Goal: Use online tool/utility: Utilize a website feature to perform a specific function

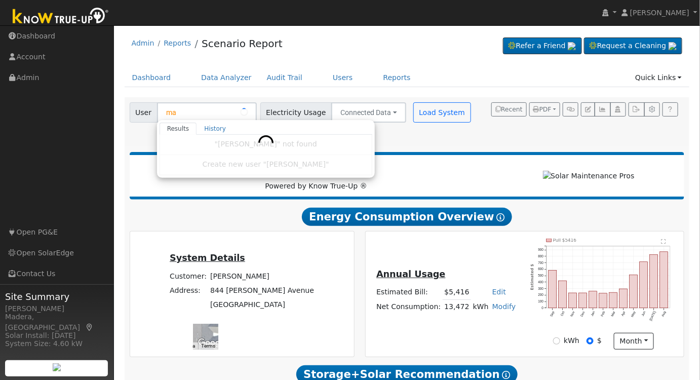
type input "m"
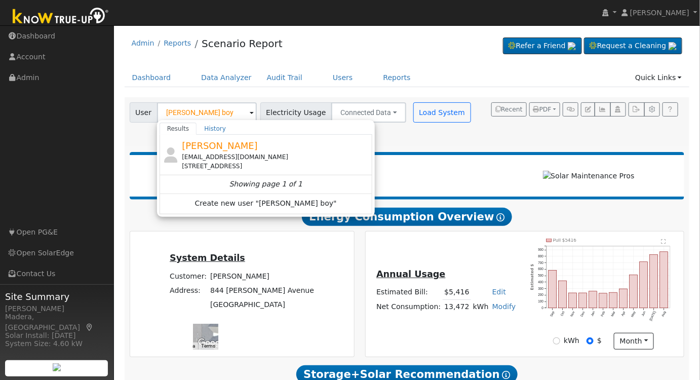
click at [283, 150] on div "[PERSON_NAME] [EMAIL_ADDRESS][DOMAIN_NAME] [STREET_ADDRESS]" at bounding box center [276, 155] width 188 height 32
type input "[PERSON_NAME]"
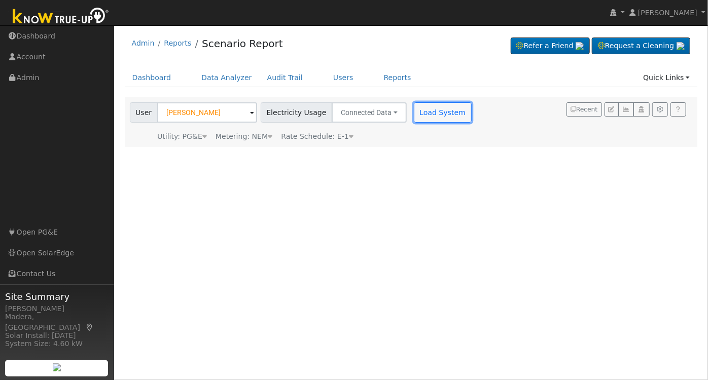
click at [428, 113] on button "Load System" at bounding box center [443, 112] width 58 height 20
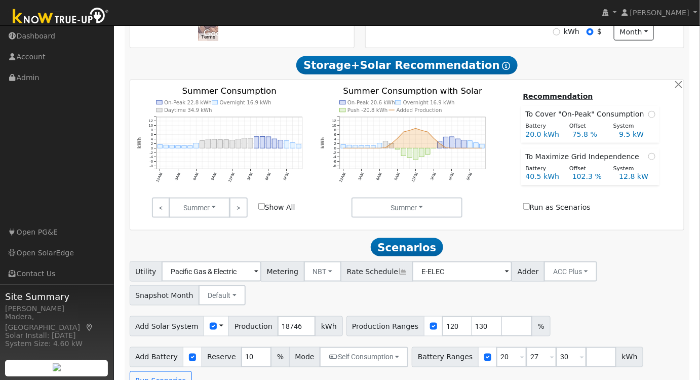
scroll to position [311, 0]
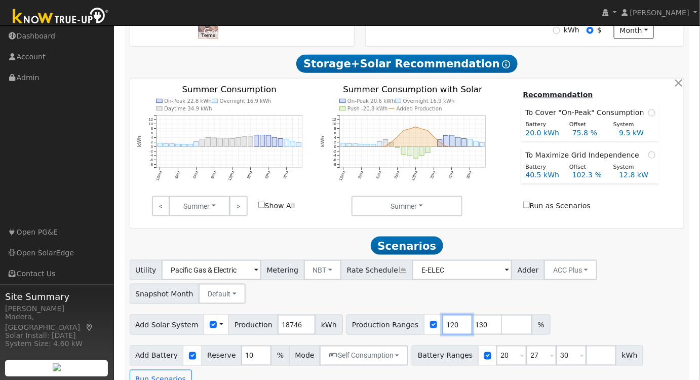
drag, startPoint x: 436, startPoint y: 328, endPoint x: 293, endPoint y: 319, distance: 143.7
click at [293, 319] on div "Add Solar System Use CSV Data Production 18746 kWh Production Ranges 120 130 %" at bounding box center [407, 323] width 559 height 24
type input "130"
drag, startPoint x: 437, startPoint y: 326, endPoint x: 348, endPoint y: 327, distance: 89.7
click at [348, 327] on div "Production Ranges 130 %" at bounding box center [434, 325] width 174 height 20
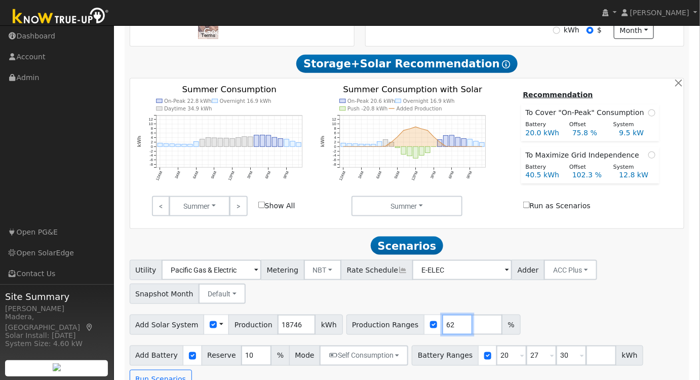
type input "62"
click at [532, 299] on div "Utility Pacific Gas & Electric Metering NBT NEM NBT Rate Schedule E-ELEC Adder …" at bounding box center [407, 280] width 559 height 48
drag, startPoint x: 495, startPoint y: 357, endPoint x: 368, endPoint y: 360, distance: 126.2
click at [368, 360] on div "Add Battery Reserve 10 % Mode Self Consumption Self Consumption Peak Savings AC…" at bounding box center [407, 366] width 559 height 48
type input "27"
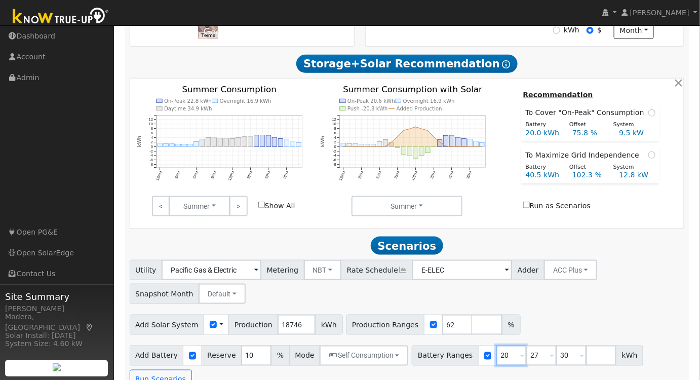
type input "30"
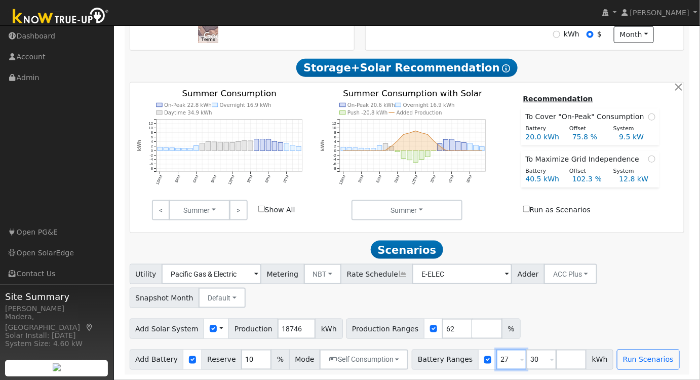
type input "27"
drag, startPoint x: 527, startPoint y: 359, endPoint x: 410, endPoint y: 349, distance: 117.5
click at [410, 349] on div "Add Battery Reserve 10 % Mode Self Consumption Self Consumption Peak Savings AC…" at bounding box center [407, 358] width 559 height 24
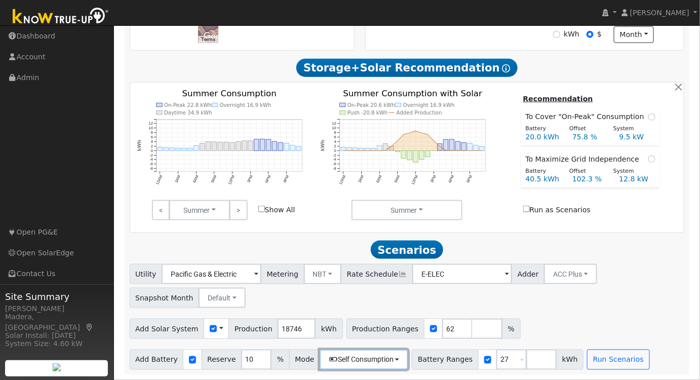
click at [383, 358] on button "Self Consumption" at bounding box center [364, 360] width 89 height 20
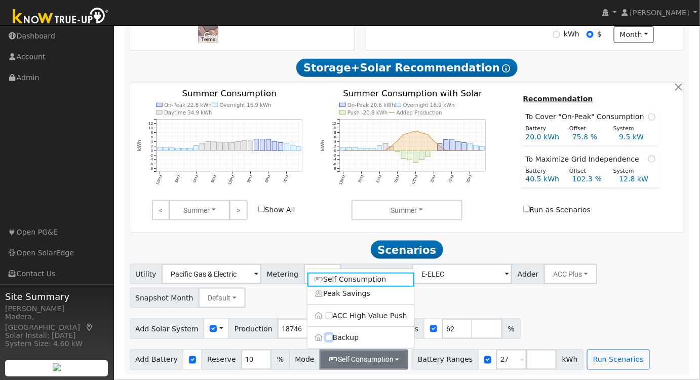
click at [328, 338] on input "Backup" at bounding box center [329, 338] width 7 height 7
checkbox input "true"
type input "20"
click at [601, 357] on button "Run Scenarios" at bounding box center [632, 360] width 62 height 20
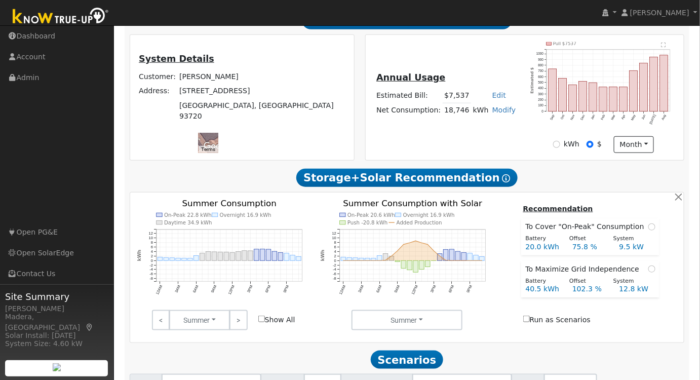
scroll to position [197, 0]
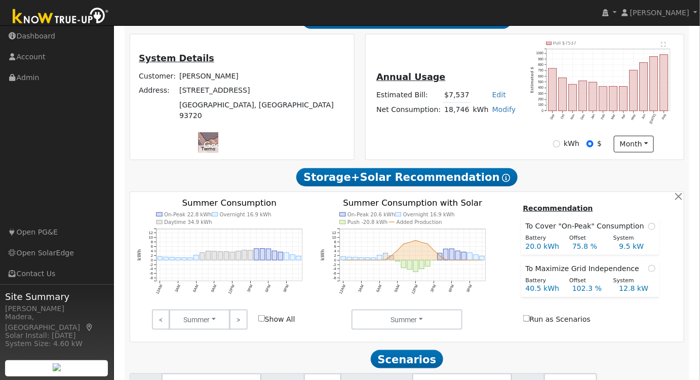
click at [239, 327] on link ">" at bounding box center [239, 320] width 18 height 20
click at [162, 319] on link "<" at bounding box center [161, 320] width 18 height 20
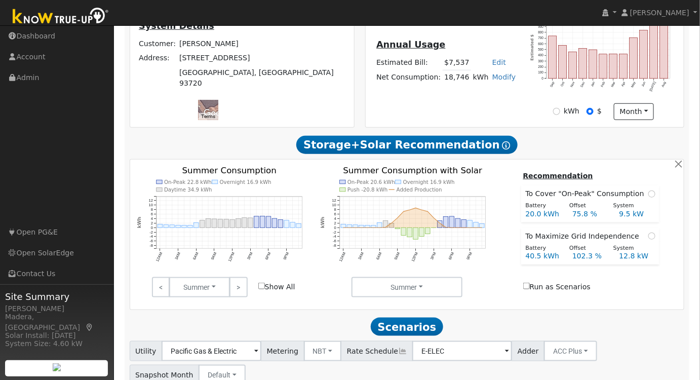
scroll to position [170, 0]
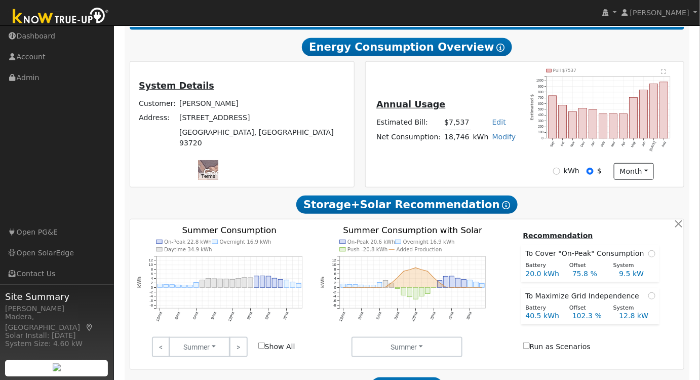
click at [237, 351] on link ">" at bounding box center [239, 347] width 18 height 20
click at [242, 342] on link ">" at bounding box center [239, 347] width 18 height 20
click at [240, 348] on link ">" at bounding box center [239, 347] width 18 height 20
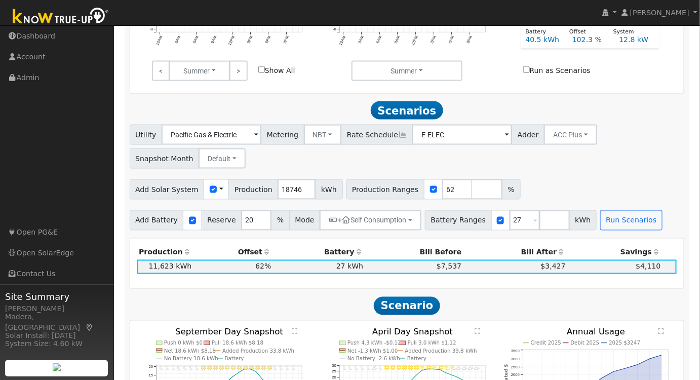
scroll to position [446, 0]
drag, startPoint x: 525, startPoint y: 220, endPoint x: 543, endPoint y: 243, distance: 29.5
click at [540, 221] on input "number" at bounding box center [555, 220] width 30 height 20
drag, startPoint x: 438, startPoint y: 194, endPoint x: 414, endPoint y: 200, distance: 24.6
click at [442, 200] on input "62" at bounding box center [457, 189] width 30 height 20
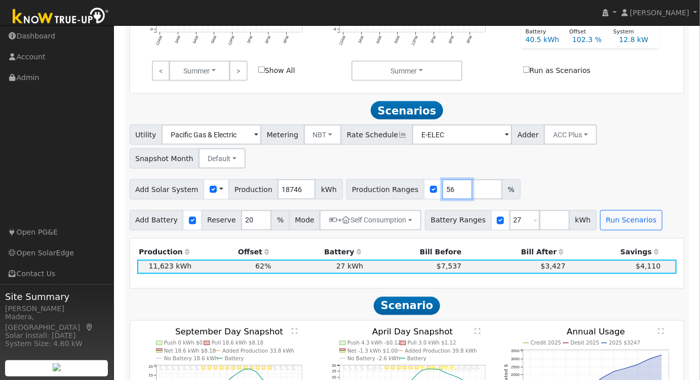
type input "56"
click at [547, 174] on div "Utility Pacific Gas & Electric Metering NBT NEM NBT Rate Schedule E-ELEC Adder …" at bounding box center [407, 178] width 566 height 106
click at [472, 197] on input "number" at bounding box center [487, 189] width 30 height 20
type input "116"
click at [587, 191] on div "Add Solar System Use CSV Data Production 18746 kWh Production Ranges 56 116 %" at bounding box center [407, 188] width 559 height 24
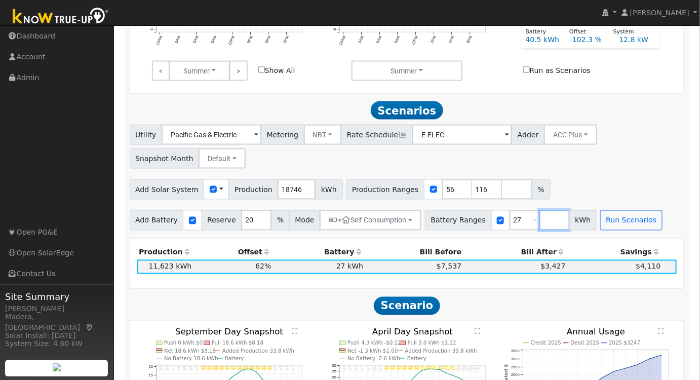
click at [540, 225] on input "number" at bounding box center [555, 220] width 30 height 20
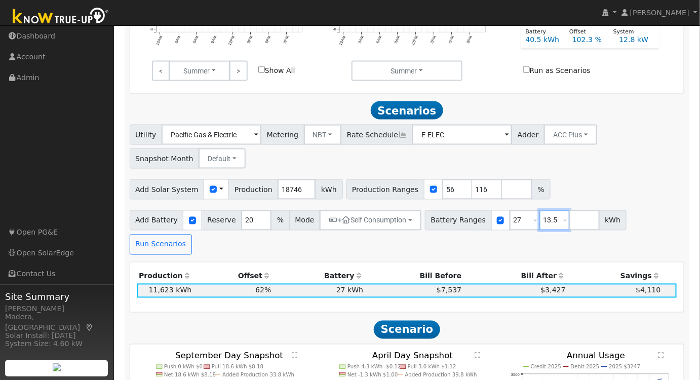
type input "13.5"
type input "27"
click at [602, 177] on div "Utility Pacific Gas & Electric Metering NBT NEM NBT Rate Schedule E-ELEC Adder …" at bounding box center [407, 190] width 566 height 130
click at [192, 235] on button "Run Scenarios" at bounding box center [161, 245] width 62 height 20
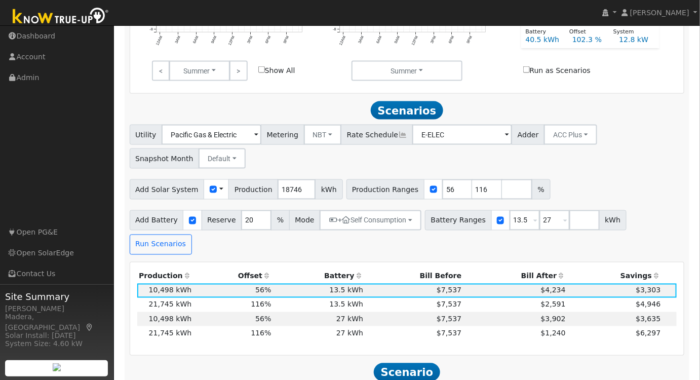
scroll to position [520, 0]
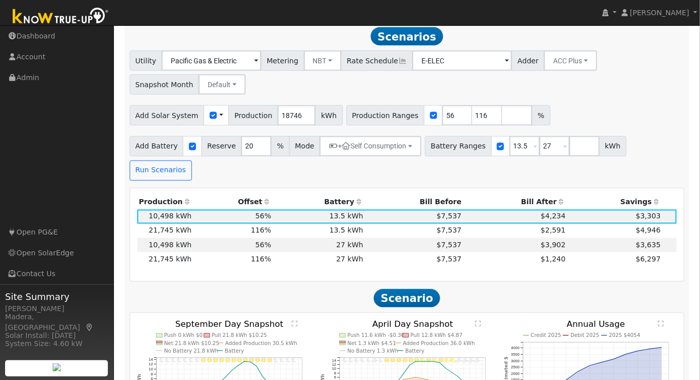
click at [542, 196] on th "Bill After" at bounding box center [516, 203] width 104 height 14
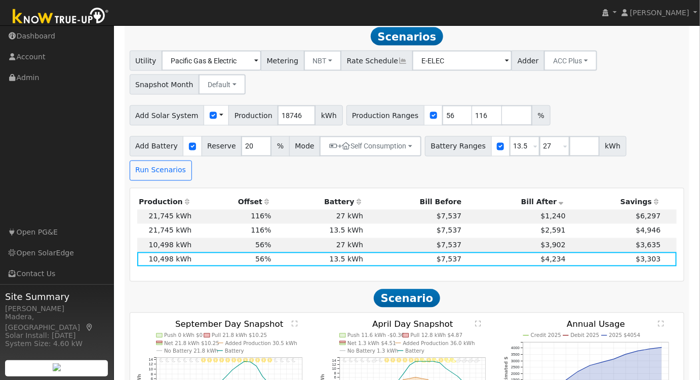
click at [300, 252] on td "13.5 kWh" at bounding box center [319, 259] width 92 height 14
drag, startPoint x: 468, startPoint y: 120, endPoint x: 442, endPoint y: 125, distance: 25.9
click at [442, 125] on div "Production Ranges 56 116 %" at bounding box center [449, 115] width 204 height 20
click at [502, 112] on input "number" at bounding box center [517, 115] width 30 height 20
type input "83"
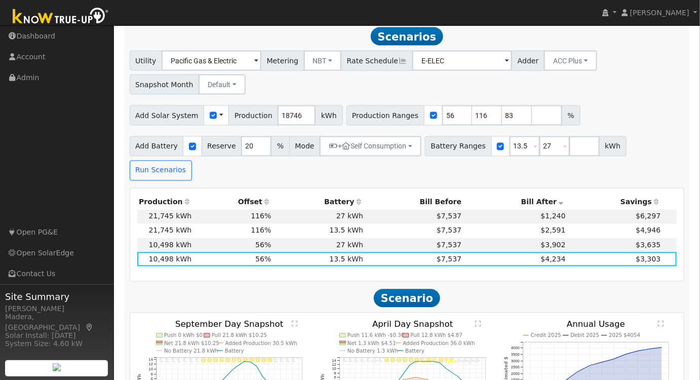
type input "83"
type input "116"
click at [619, 106] on div "Add Solar System Use CSV Data Production 18746 kWh Production Ranges 56 83 116 %" at bounding box center [407, 114] width 559 height 24
click at [192, 161] on button "Run Scenarios" at bounding box center [161, 171] width 62 height 20
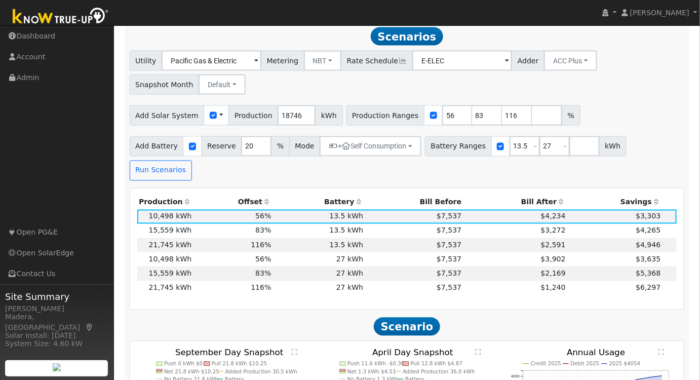
click at [541, 196] on th "Bill After" at bounding box center [516, 203] width 104 height 14
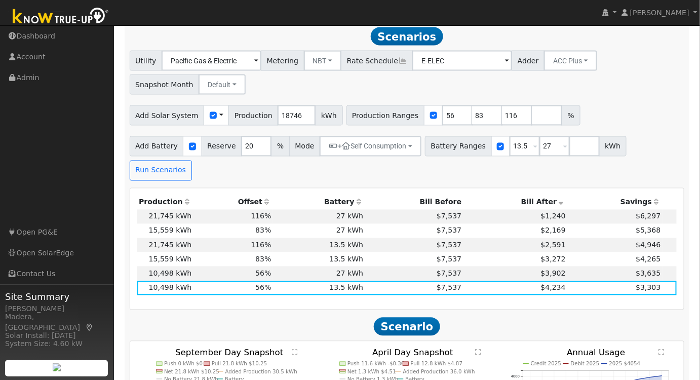
click at [499, 210] on td "$1,240" at bounding box center [516, 217] width 104 height 14
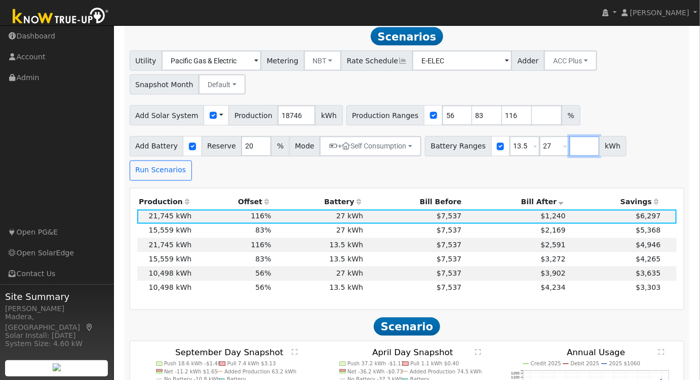
click at [570, 153] on input "number" at bounding box center [585, 146] width 30 height 20
type input "0"
type input "13.5"
type input "27"
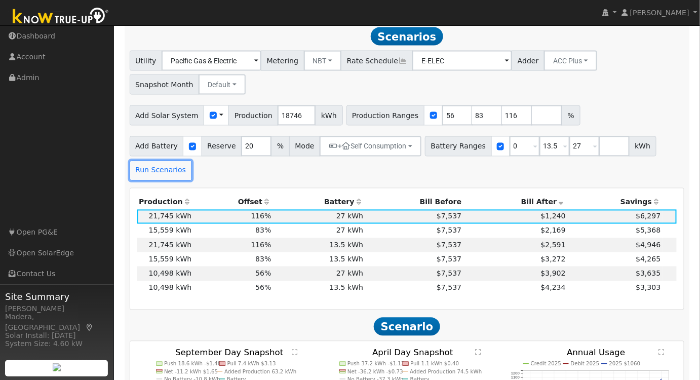
click at [165, 172] on button "Run Scenarios" at bounding box center [161, 171] width 62 height 20
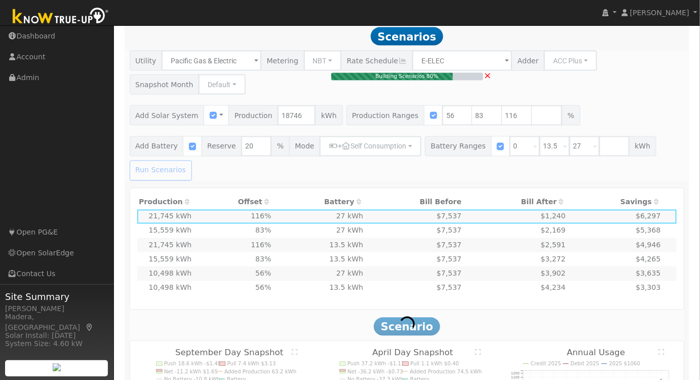
click at [661, 128] on div "Building Scenarios 80% ×" at bounding box center [407, 116] width 566 height 130
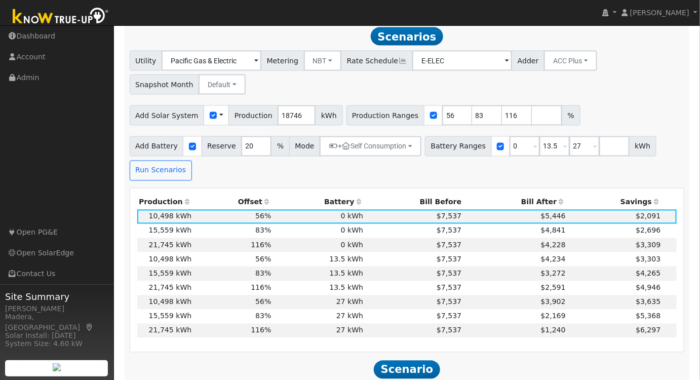
click at [654, 91] on div "Utility Pacific Gas & Electric Metering NBT NEM NBT Rate Schedule E-ELEC Adder …" at bounding box center [407, 71] width 559 height 48
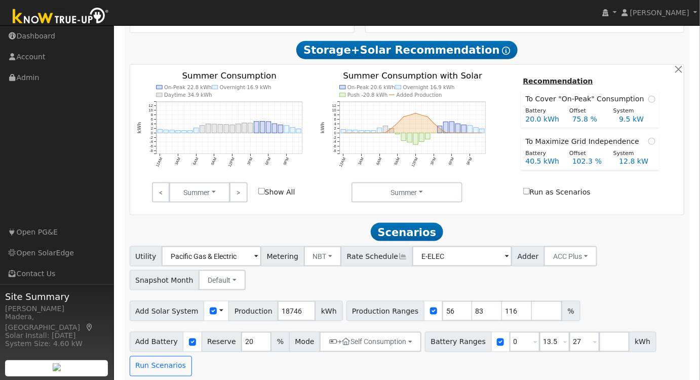
scroll to position [243, 0]
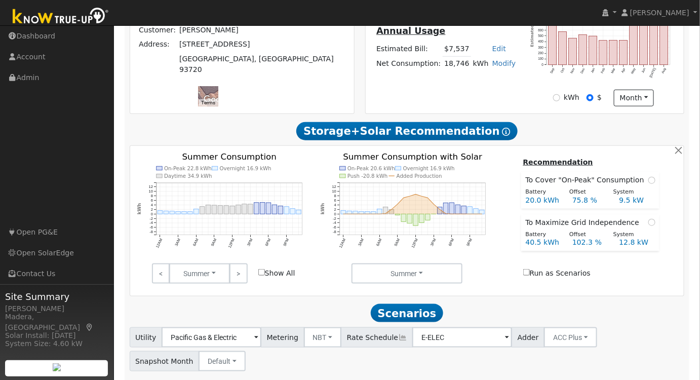
click at [240, 279] on link ">" at bounding box center [239, 274] width 18 height 20
click at [164, 270] on link "<" at bounding box center [161, 274] width 18 height 20
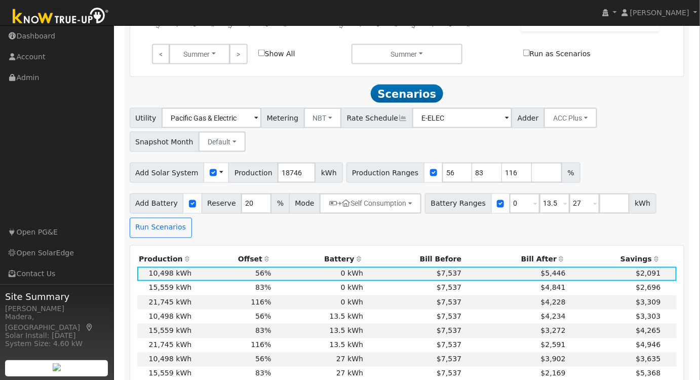
scroll to position [474, 0]
